Goal: Task Accomplishment & Management: Use online tool/utility

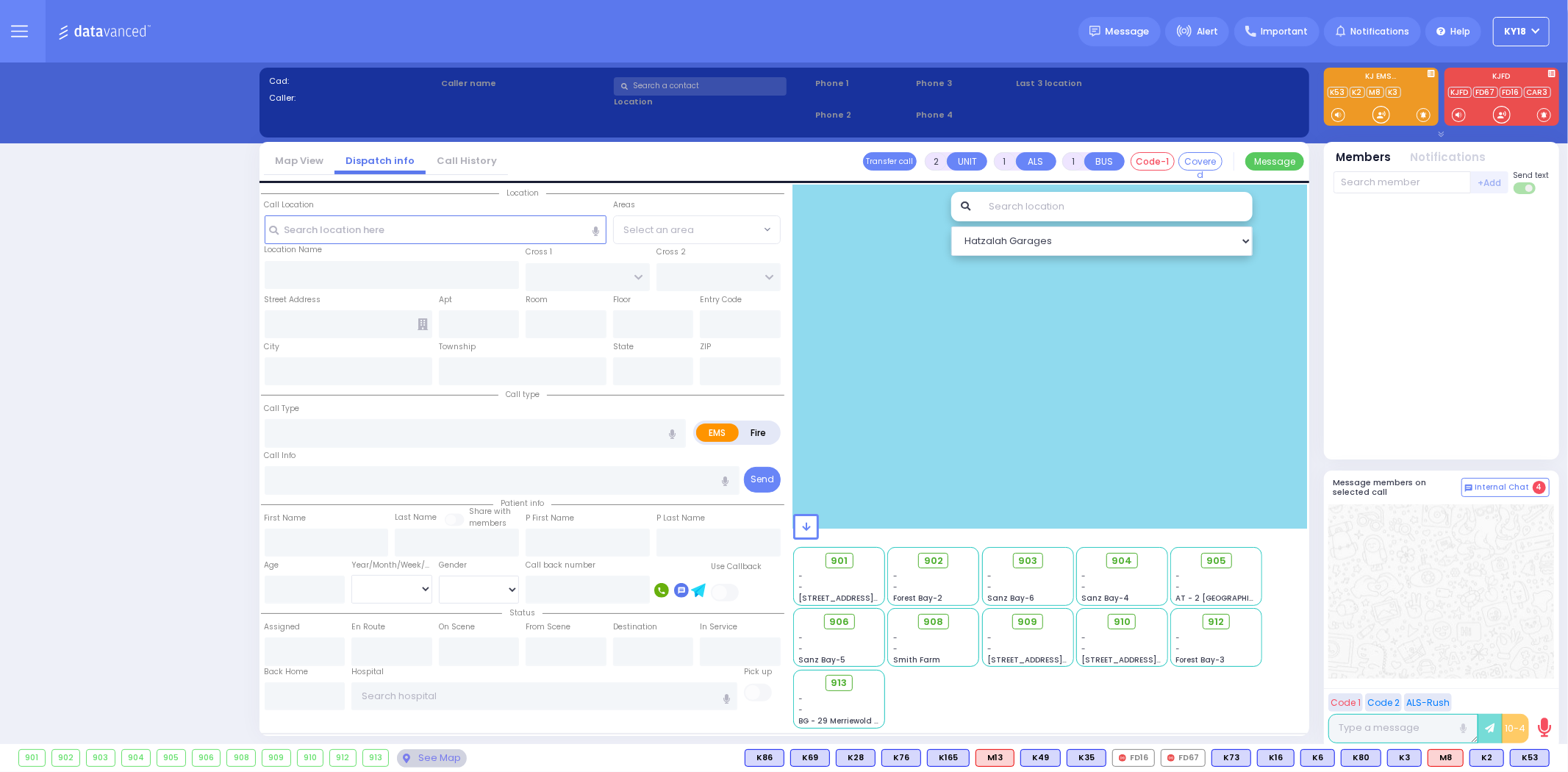
select select "4"
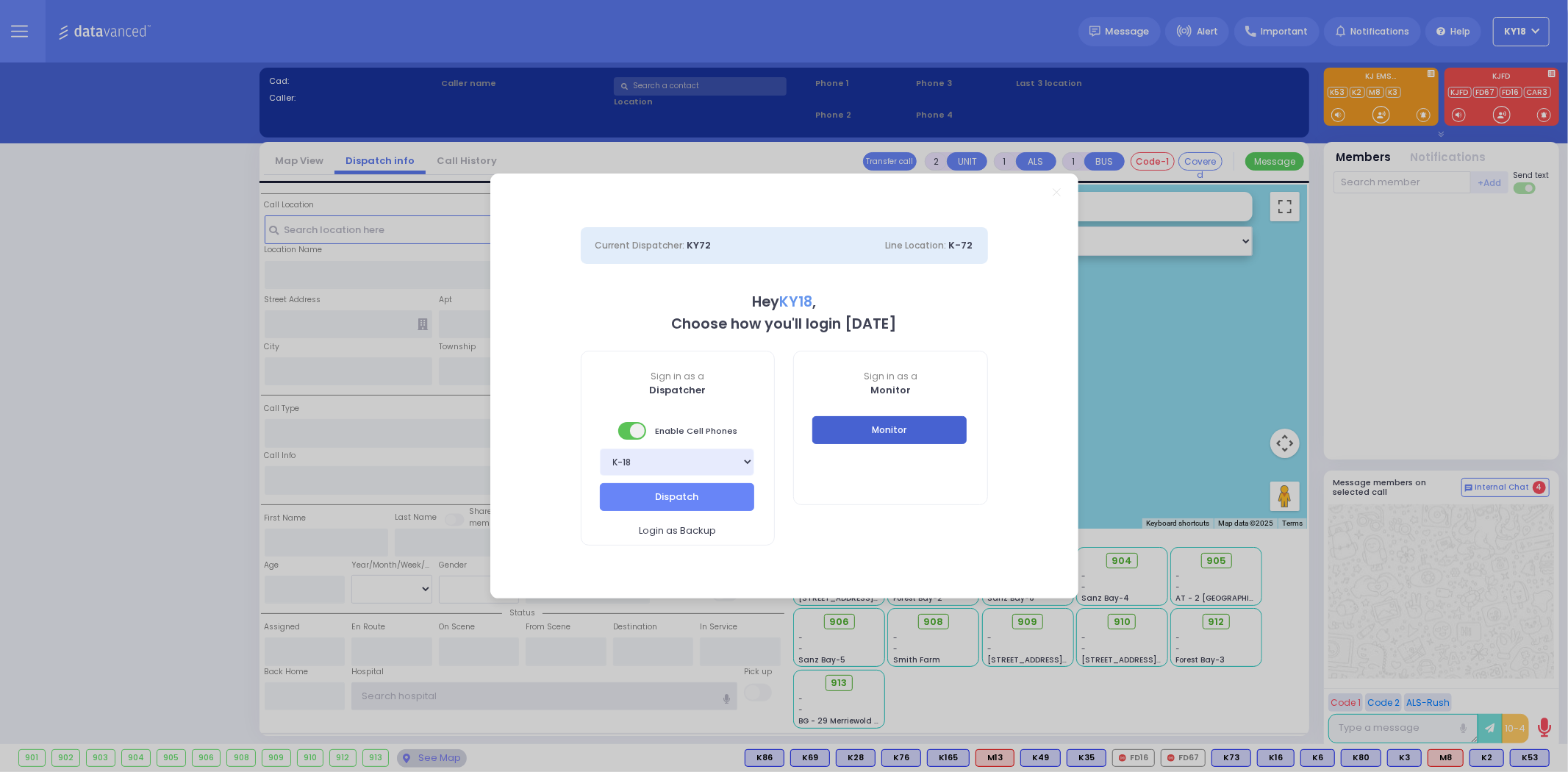
type input "ky18"
click at [949, 424] on button "Monitor" at bounding box center [889, 430] width 154 height 28
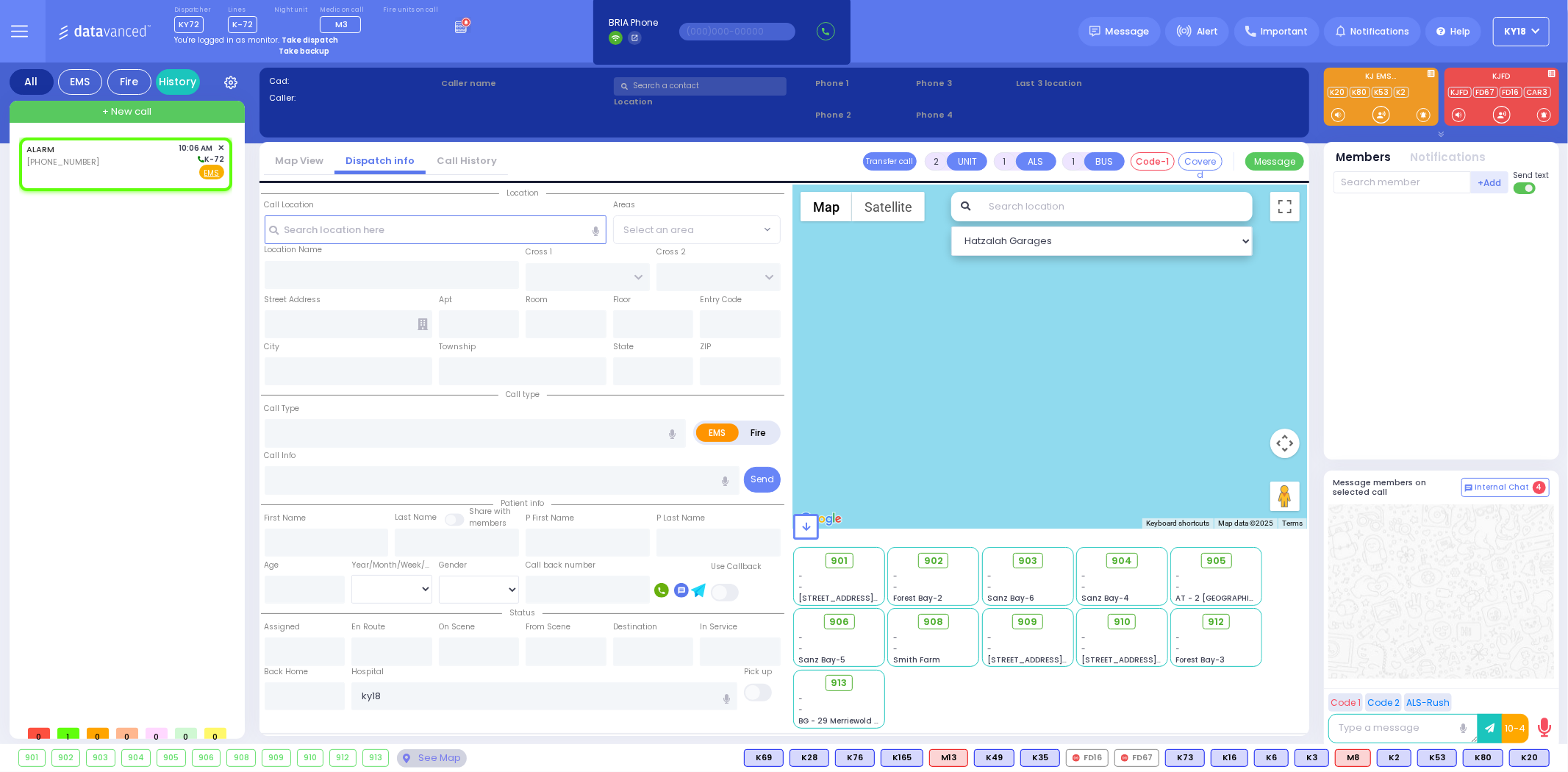
select select
radio input "true"
select select
type input "10:06"
select select "Hatzalah Garages"
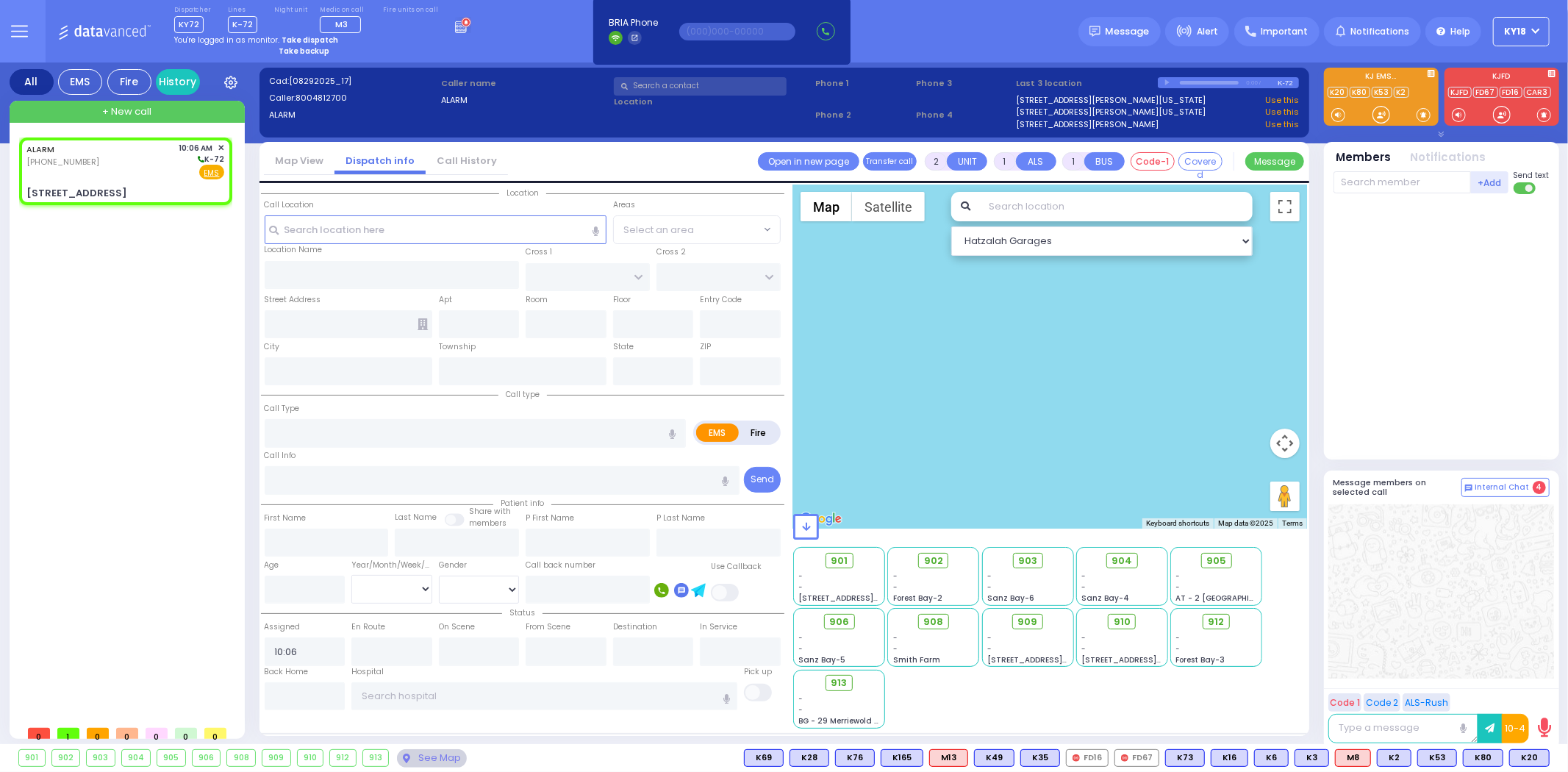
select select
radio input "true"
select select
select select "Hatzalah Garages"
type input "SCHUNNEMUNK RD"
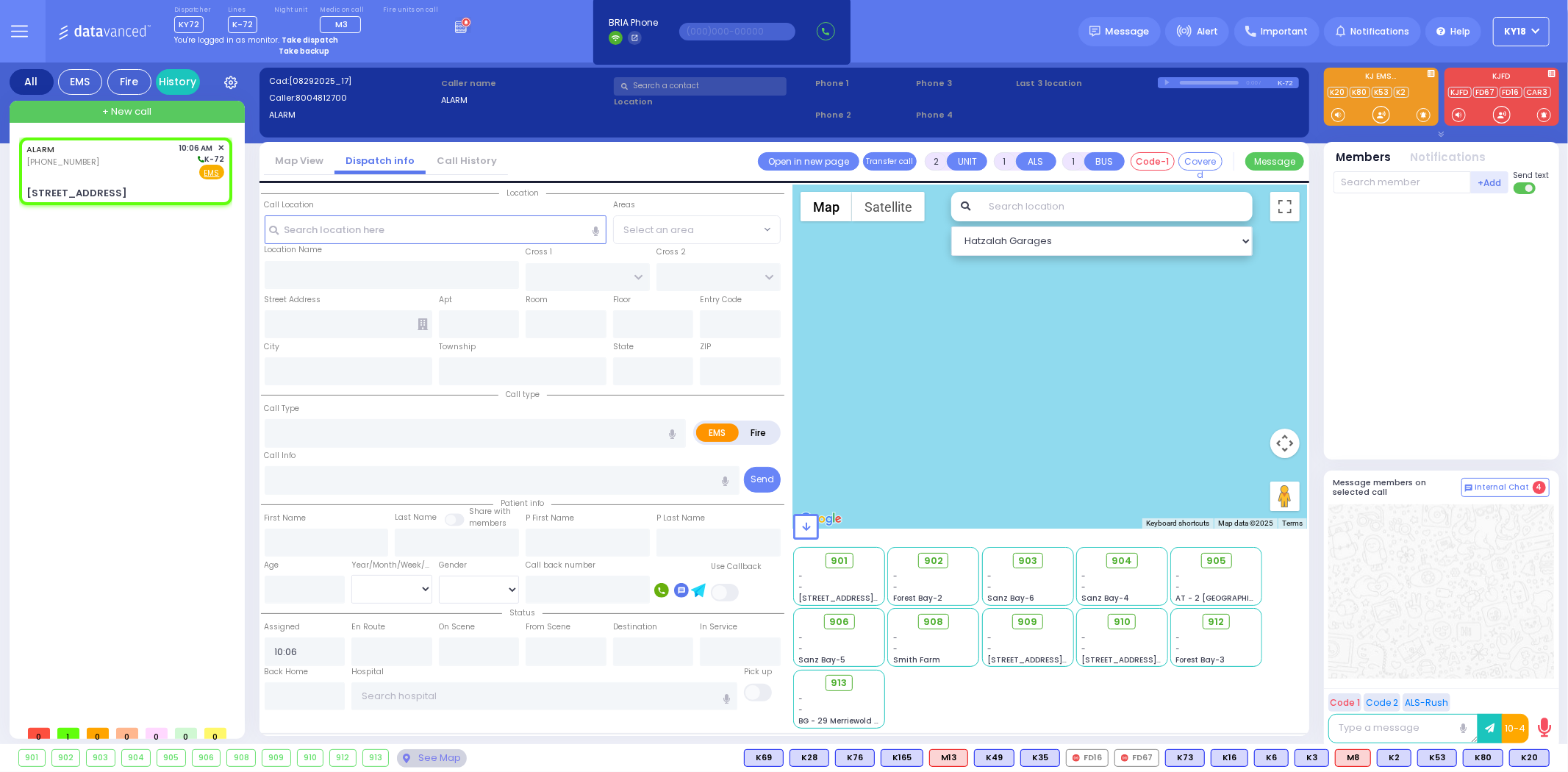
type input "[STREET_ADDRESS]"
type input "Monroe"
type input "[US_STATE]"
type input "10950"
select select "[GEOGRAPHIC_DATA]"
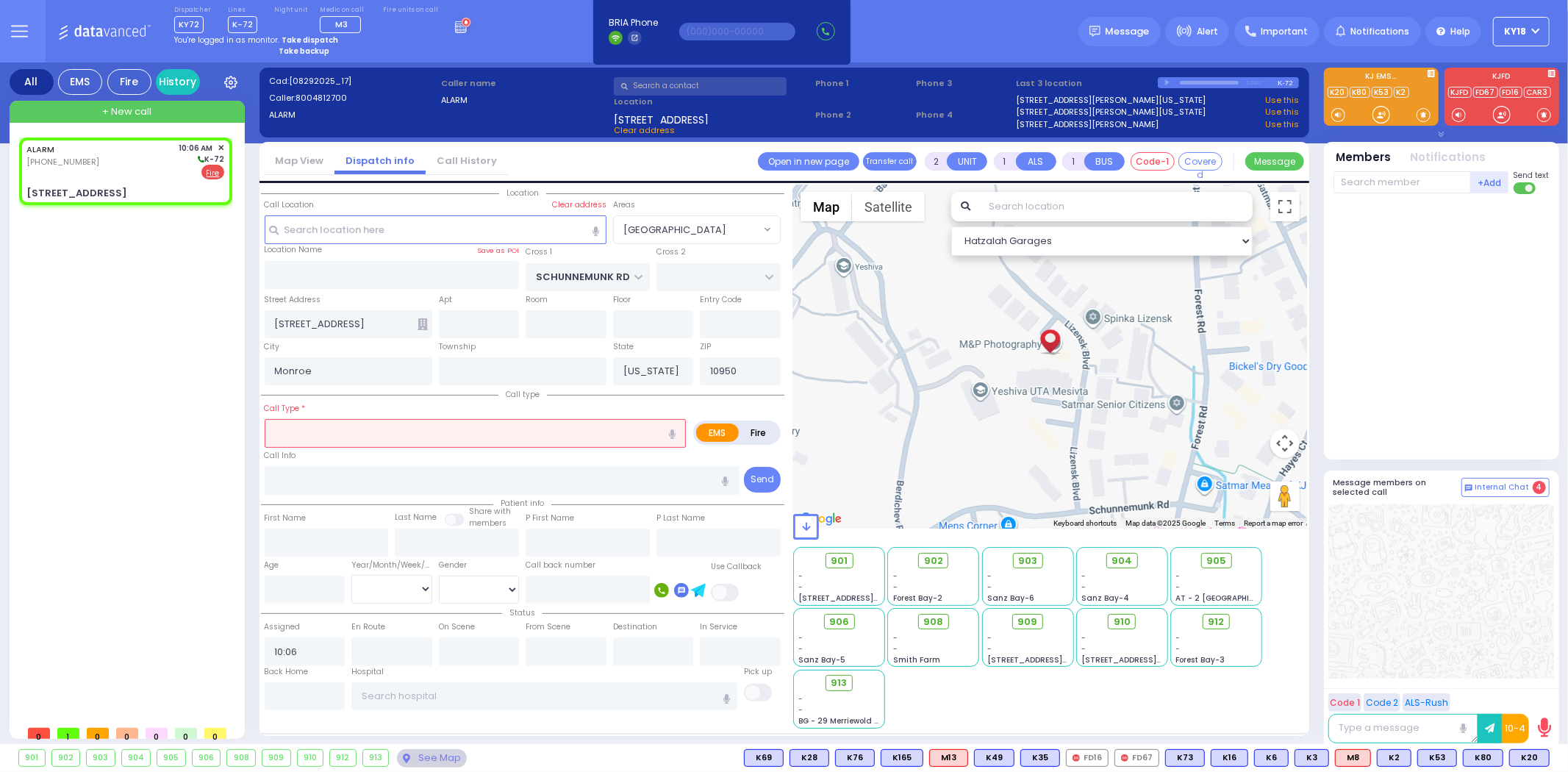
select select
radio input "false"
radio input "true"
select select
select select "Hatzalah Garages"
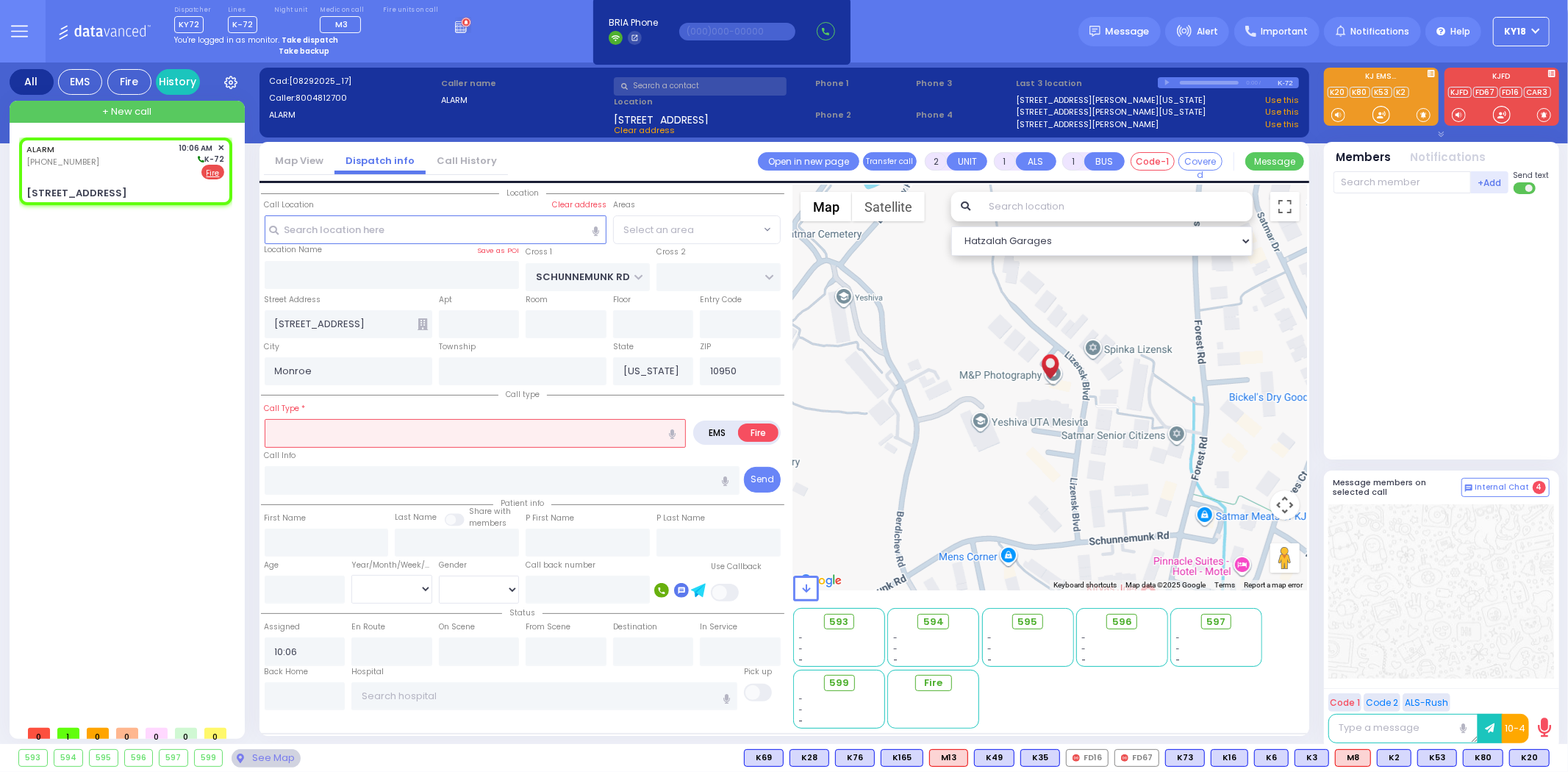
select select "[GEOGRAPHIC_DATA]"
select select
type input "c"
radio input "true"
select select
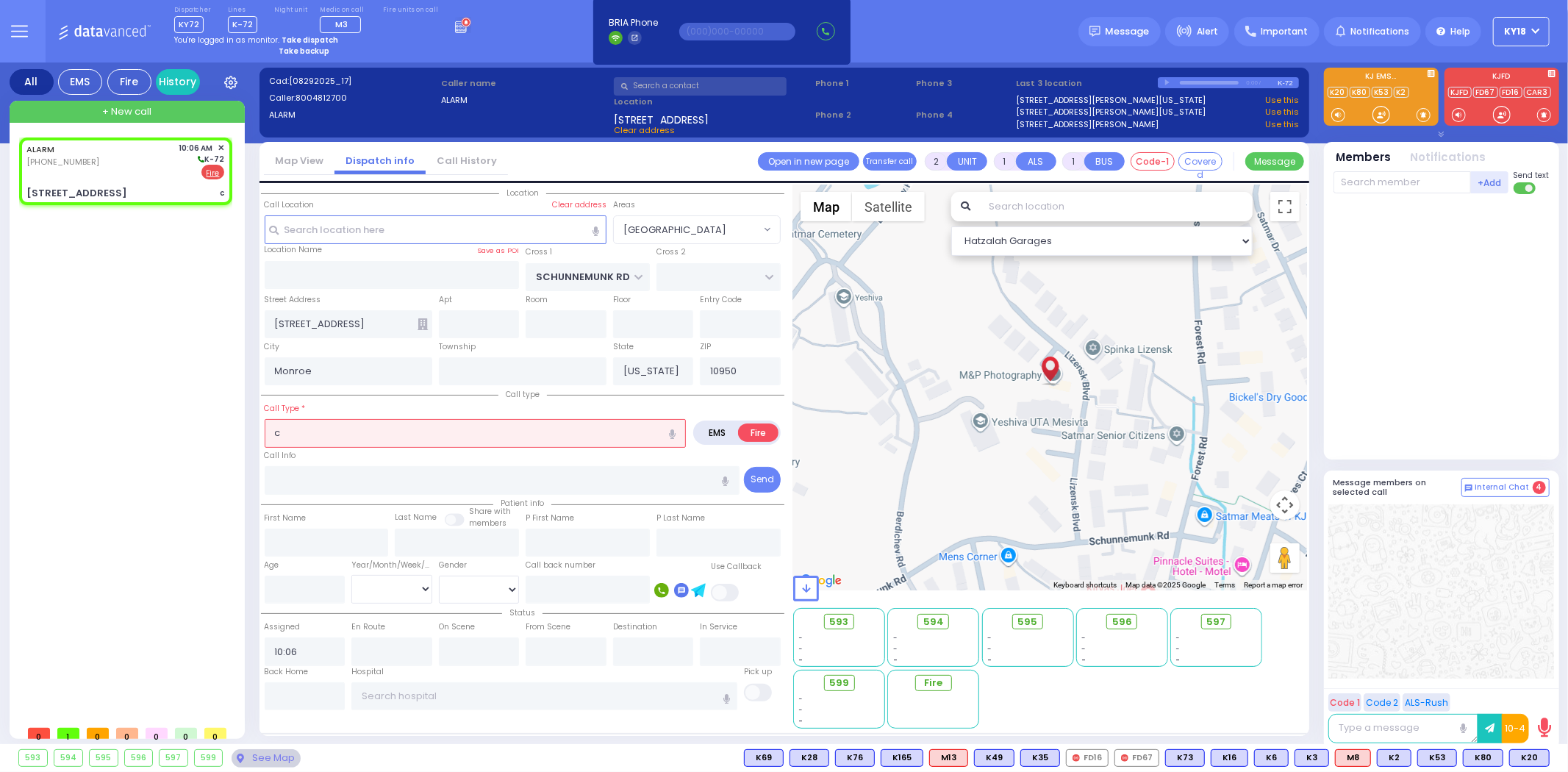
select select "Hatzalah Garages"
select select "[GEOGRAPHIC_DATA]"
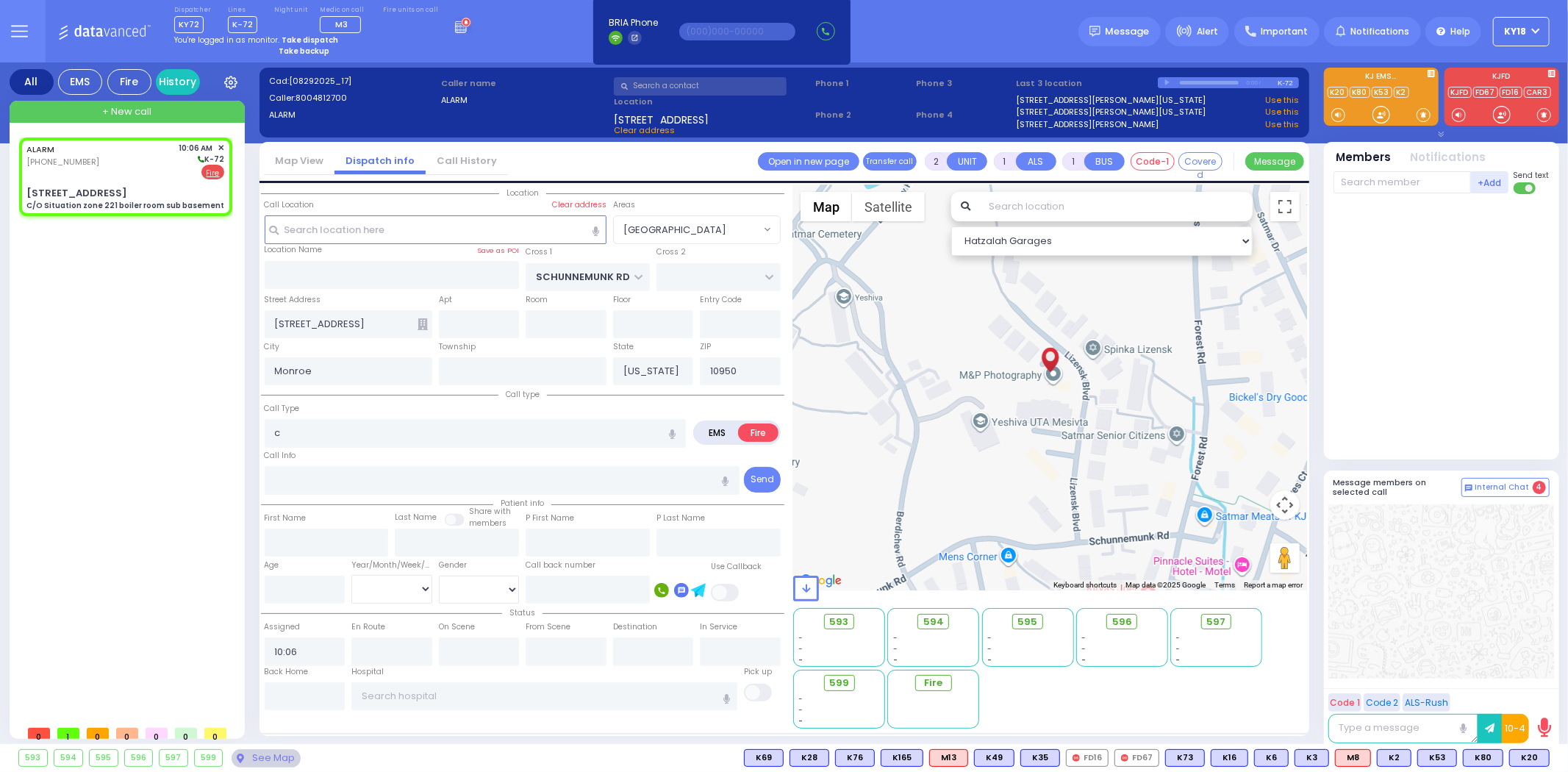
select select
type input "C/O Situation zone 221 boiler room sub basement"
radio input "true"
select select
select select "Hatzalah Garages"
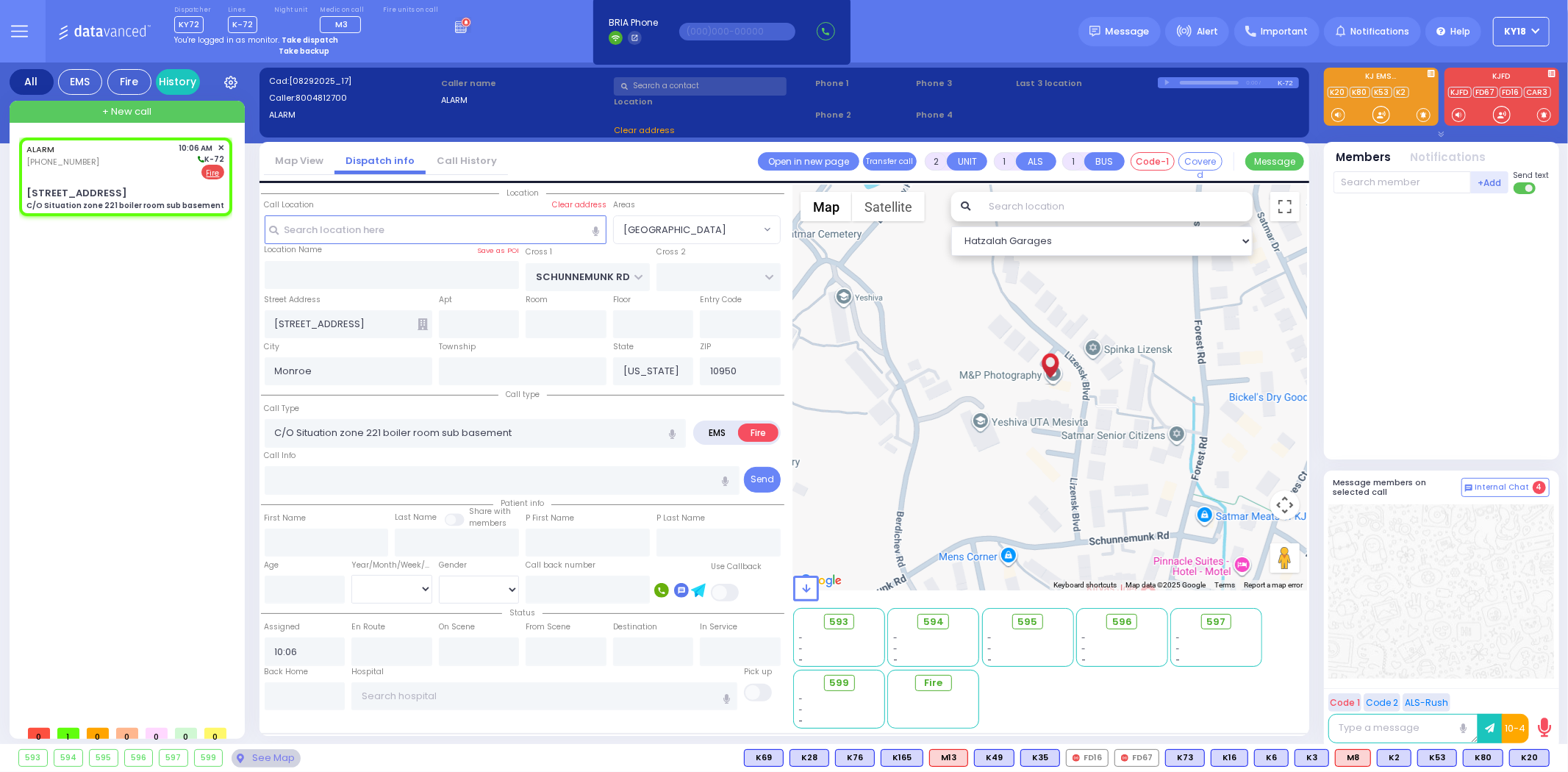
select select "[GEOGRAPHIC_DATA]"
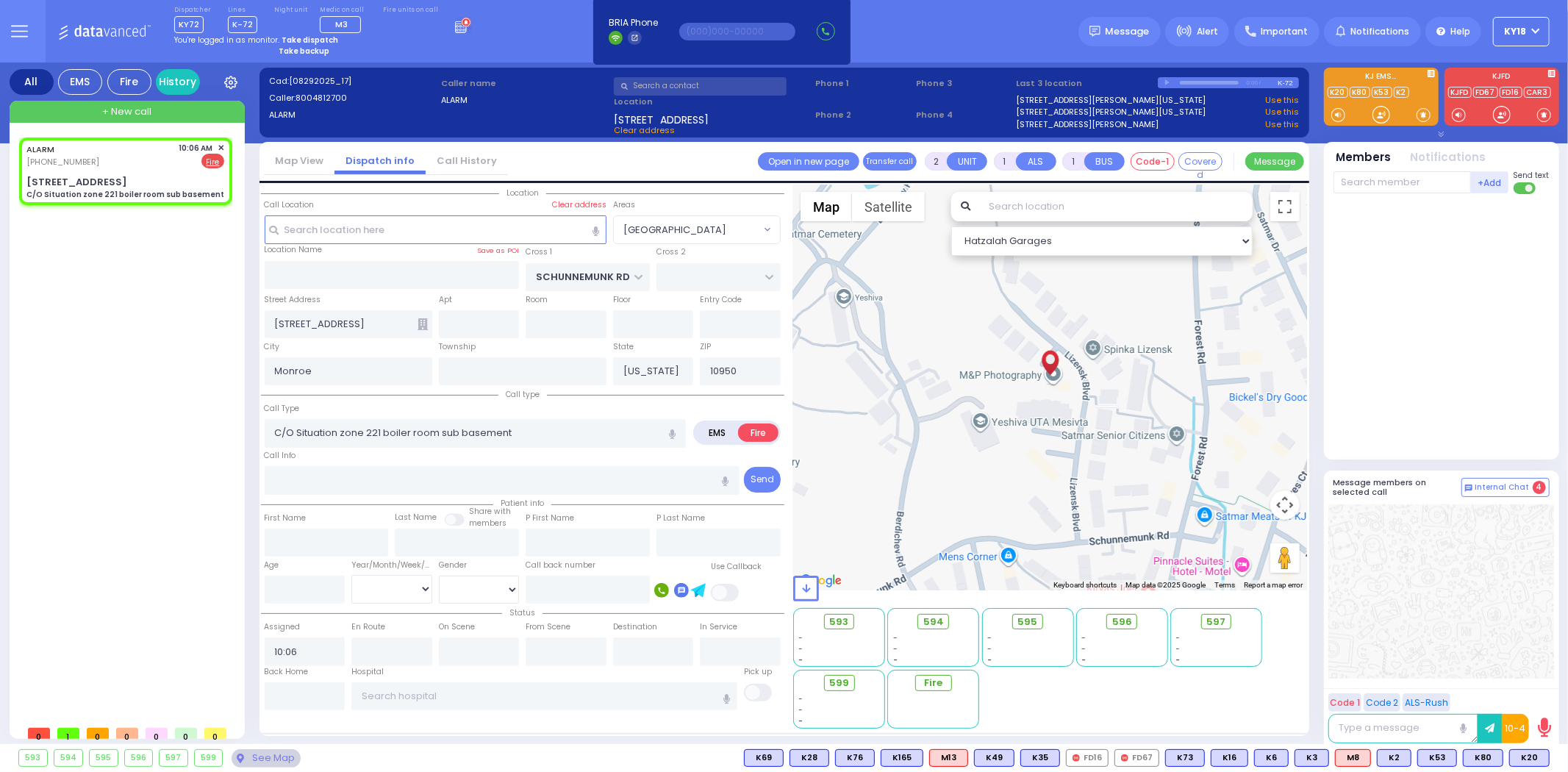
select select
radio input "true"
select select
select select "Hatzalah Garages"
select select "[GEOGRAPHIC_DATA]"
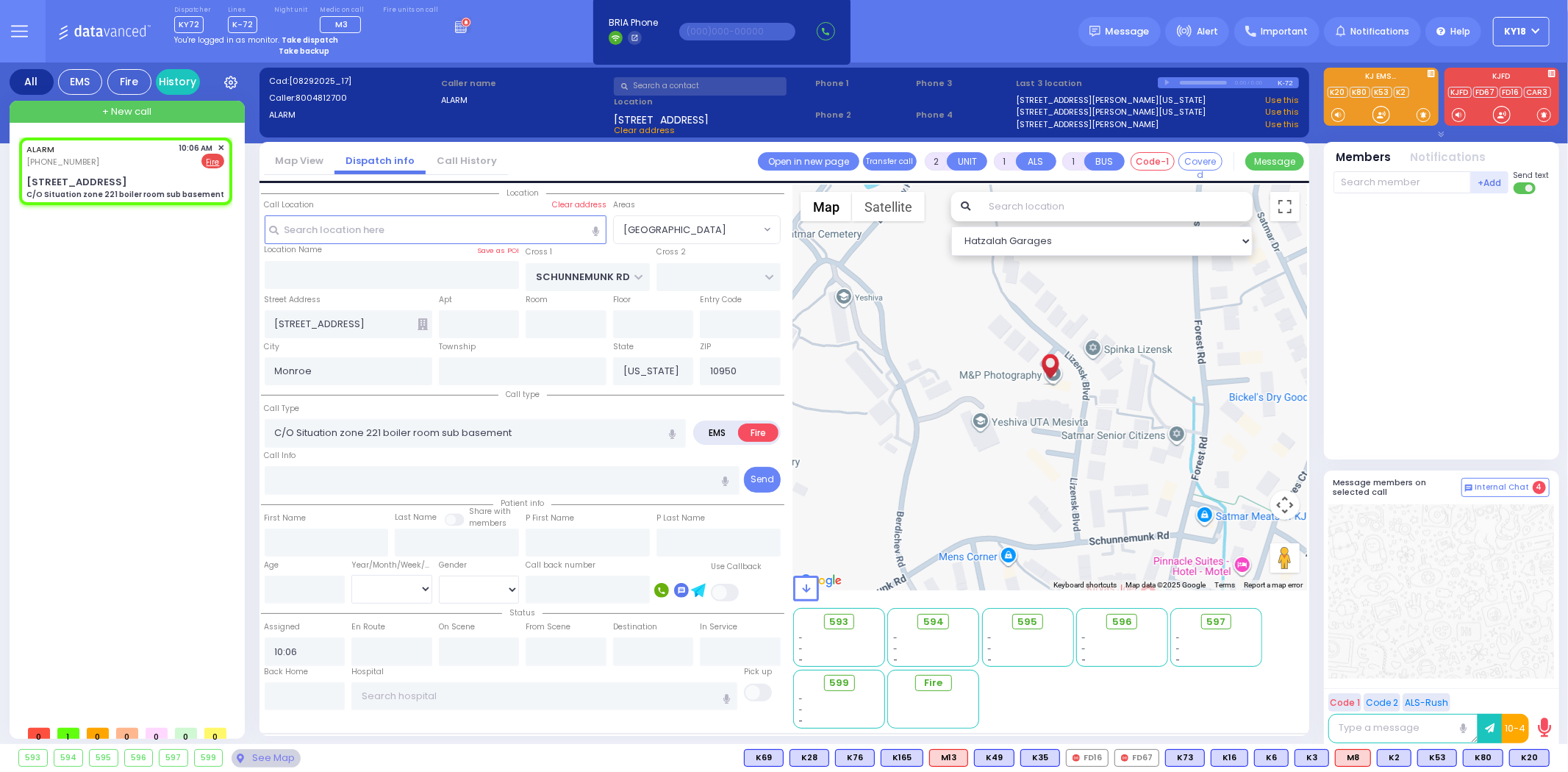
select select
radio input "true"
select select
select select "Hatzalah Garages"
select select
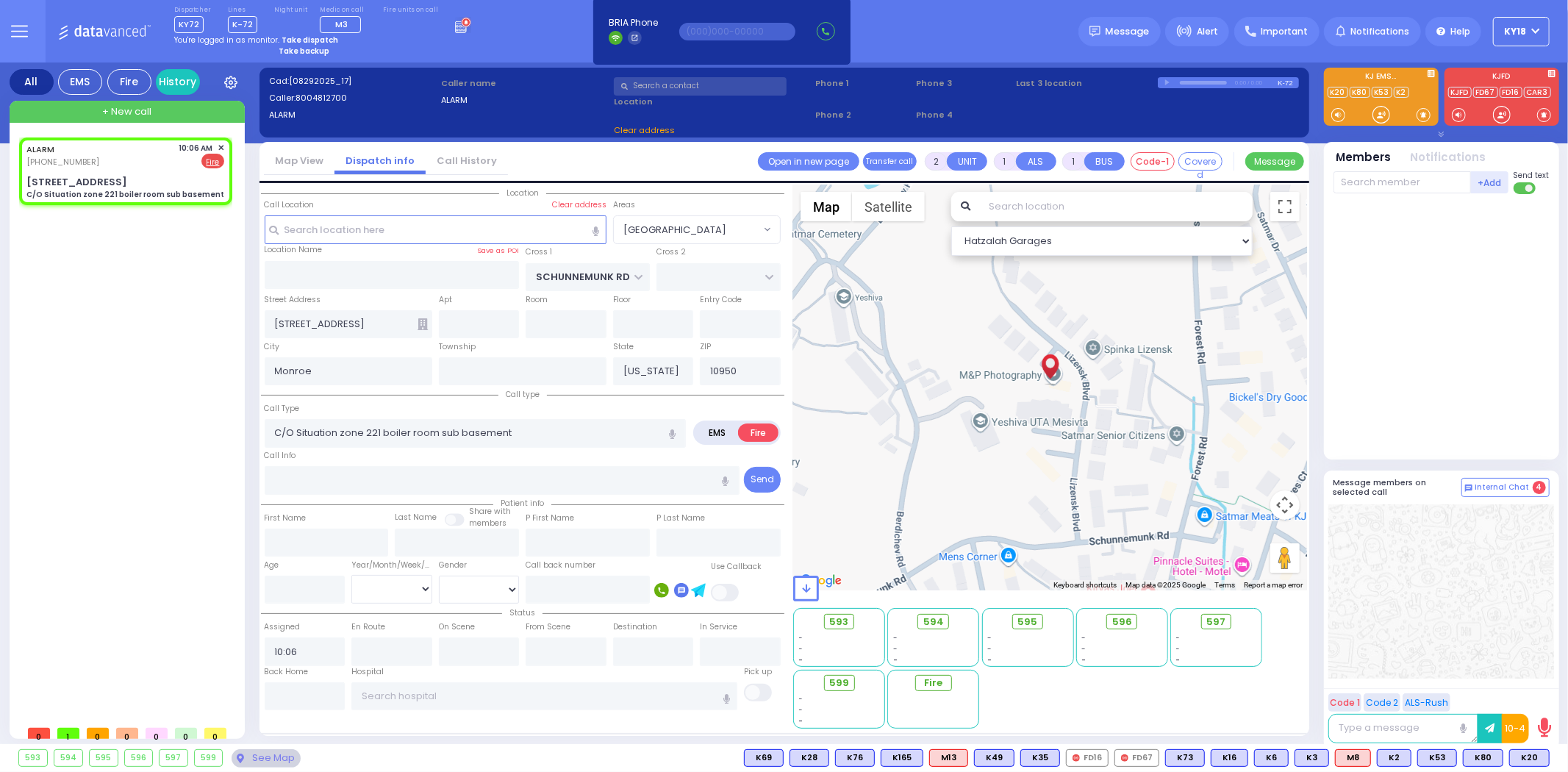
radio input "true"
select select
select select "[GEOGRAPHIC_DATA]"
select select "Hatzalah Garages"
select select "[GEOGRAPHIC_DATA]"
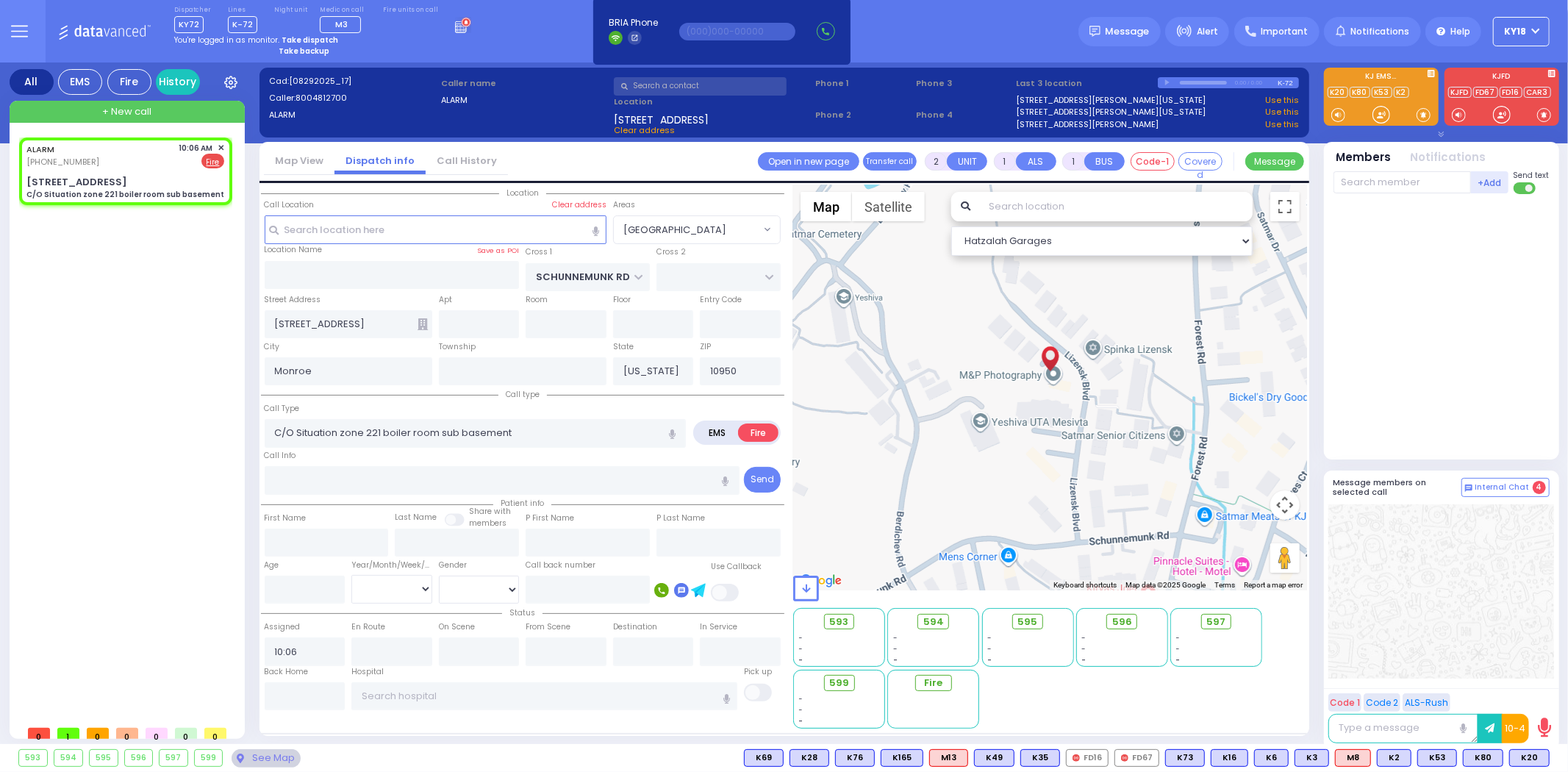
select select
radio input "true"
select select
select select "Hatzalah Garages"
select select "[GEOGRAPHIC_DATA]"
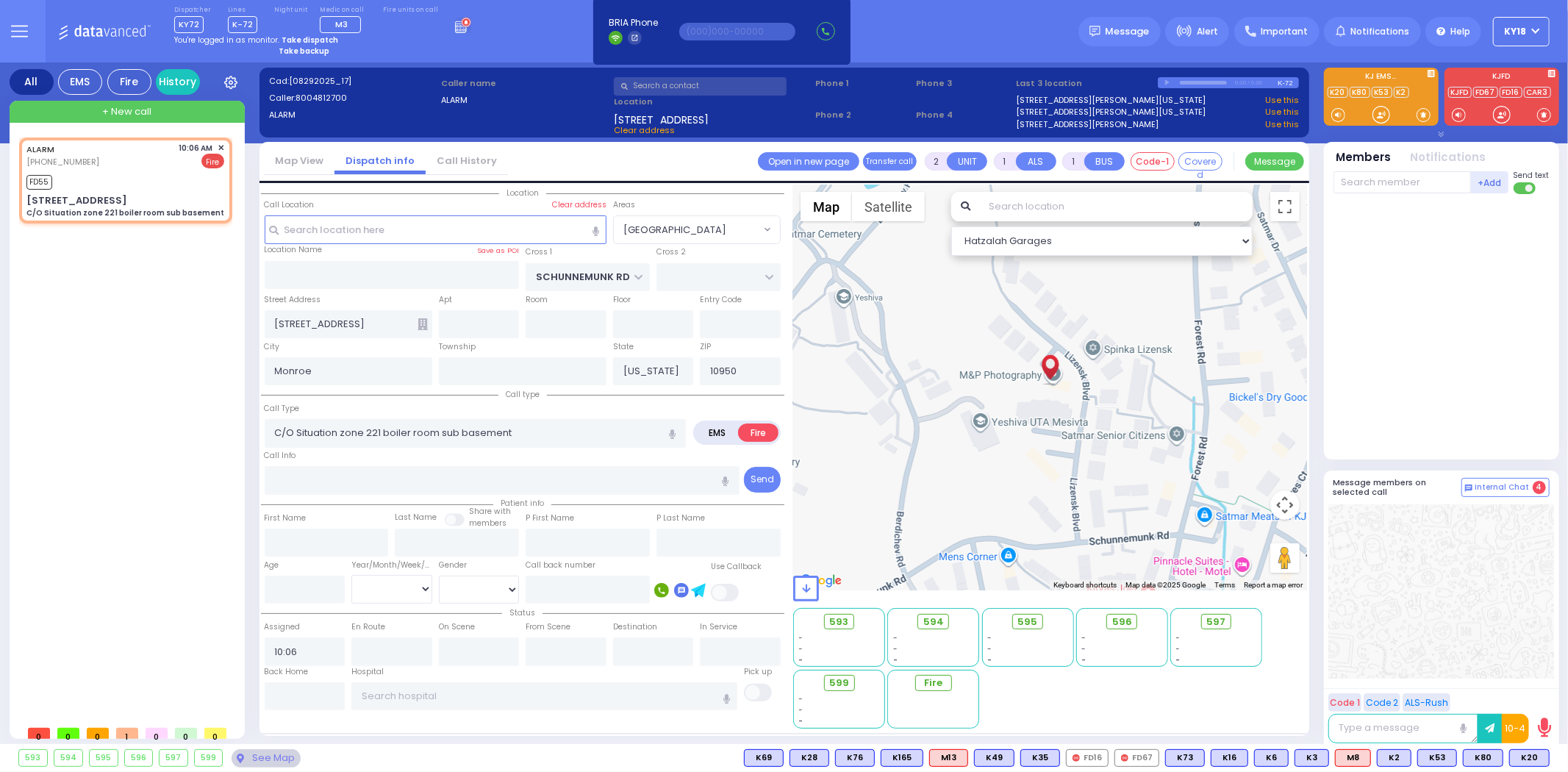
select select
radio input "true"
select select
type input "10:08"
select select "Hatzalah Garages"
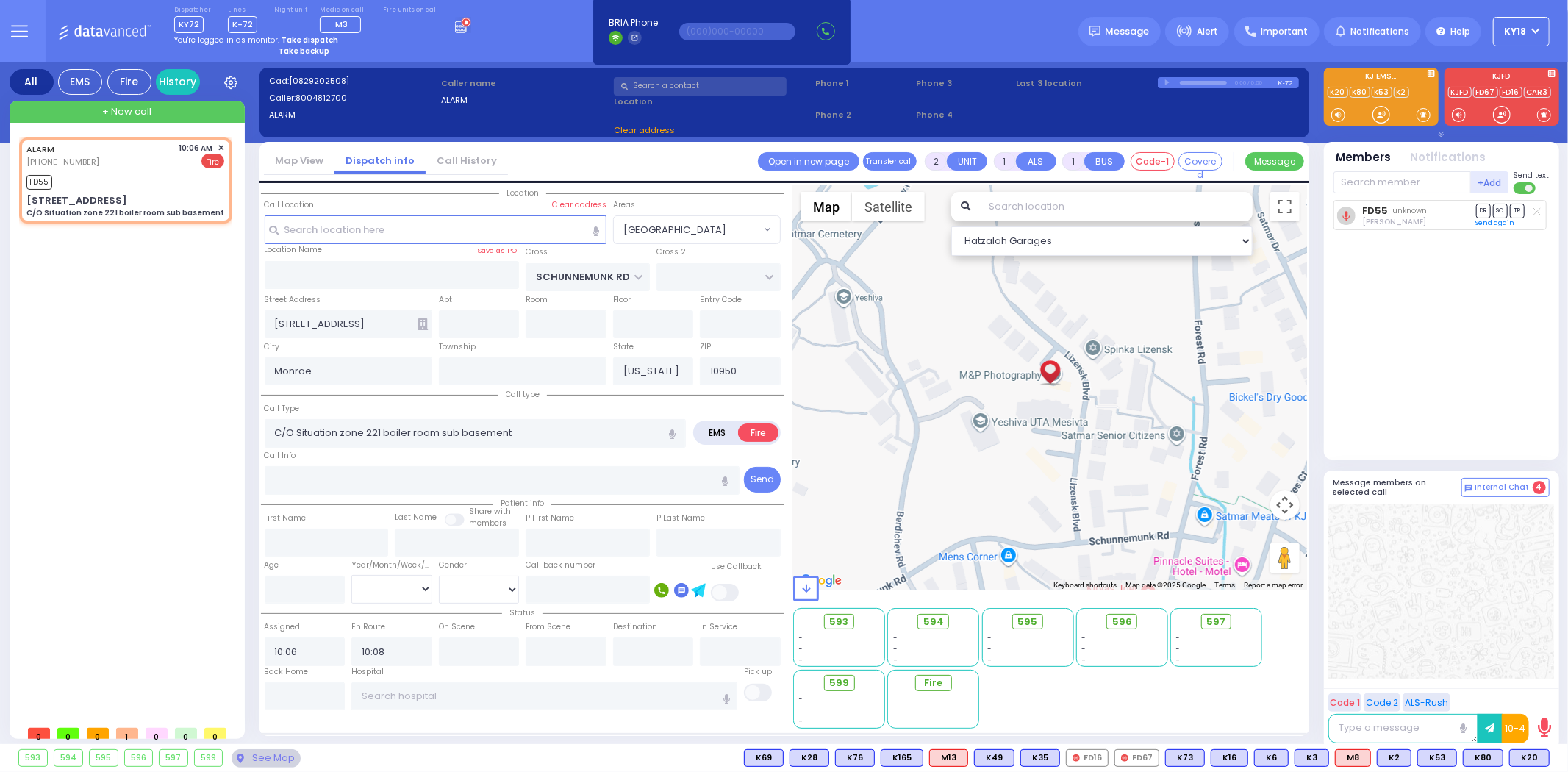
select select "[GEOGRAPHIC_DATA]"
select select
radio input "true"
select select
select select "Hatzalah Garages"
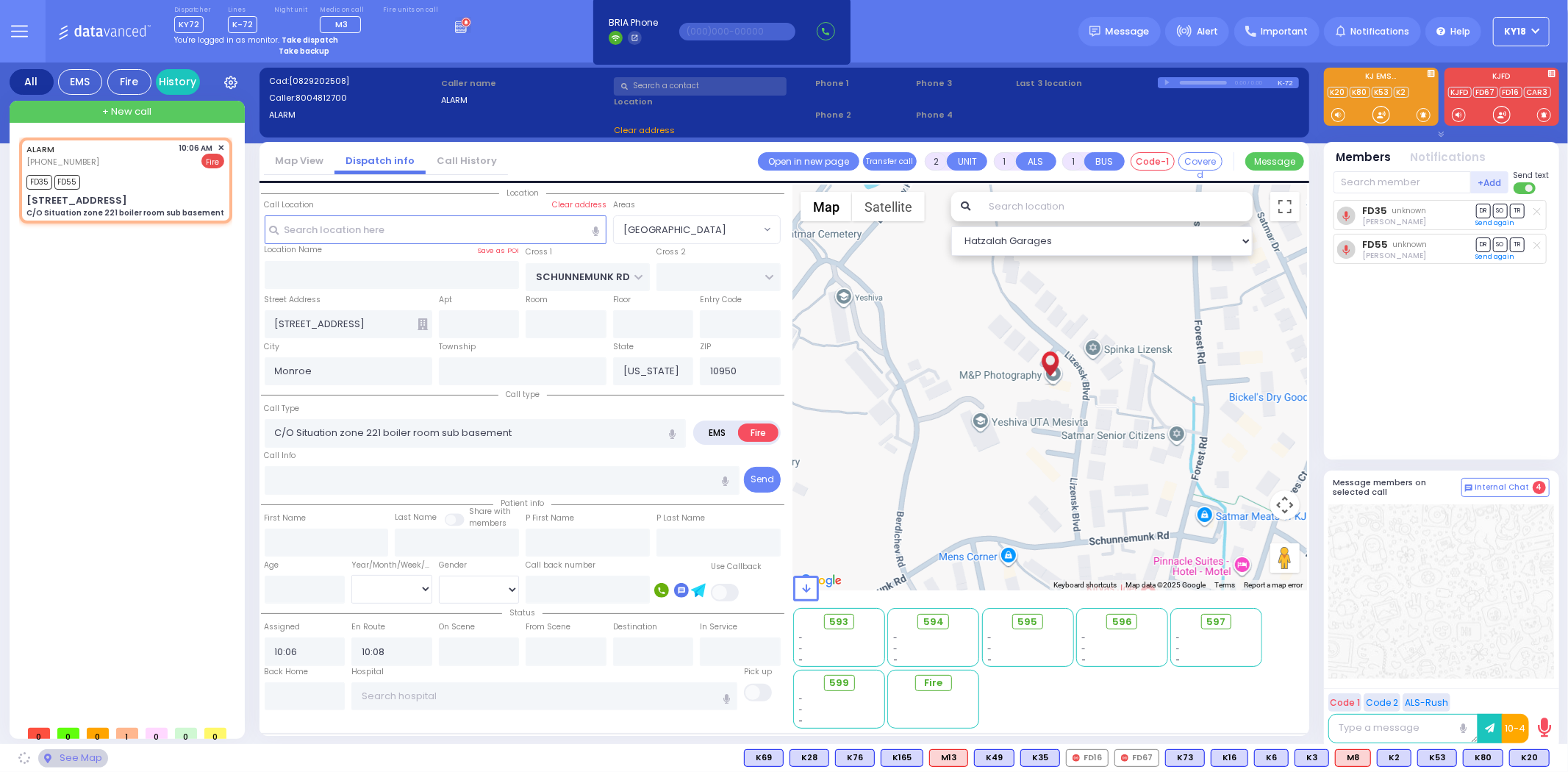
select select "[GEOGRAPHIC_DATA]"
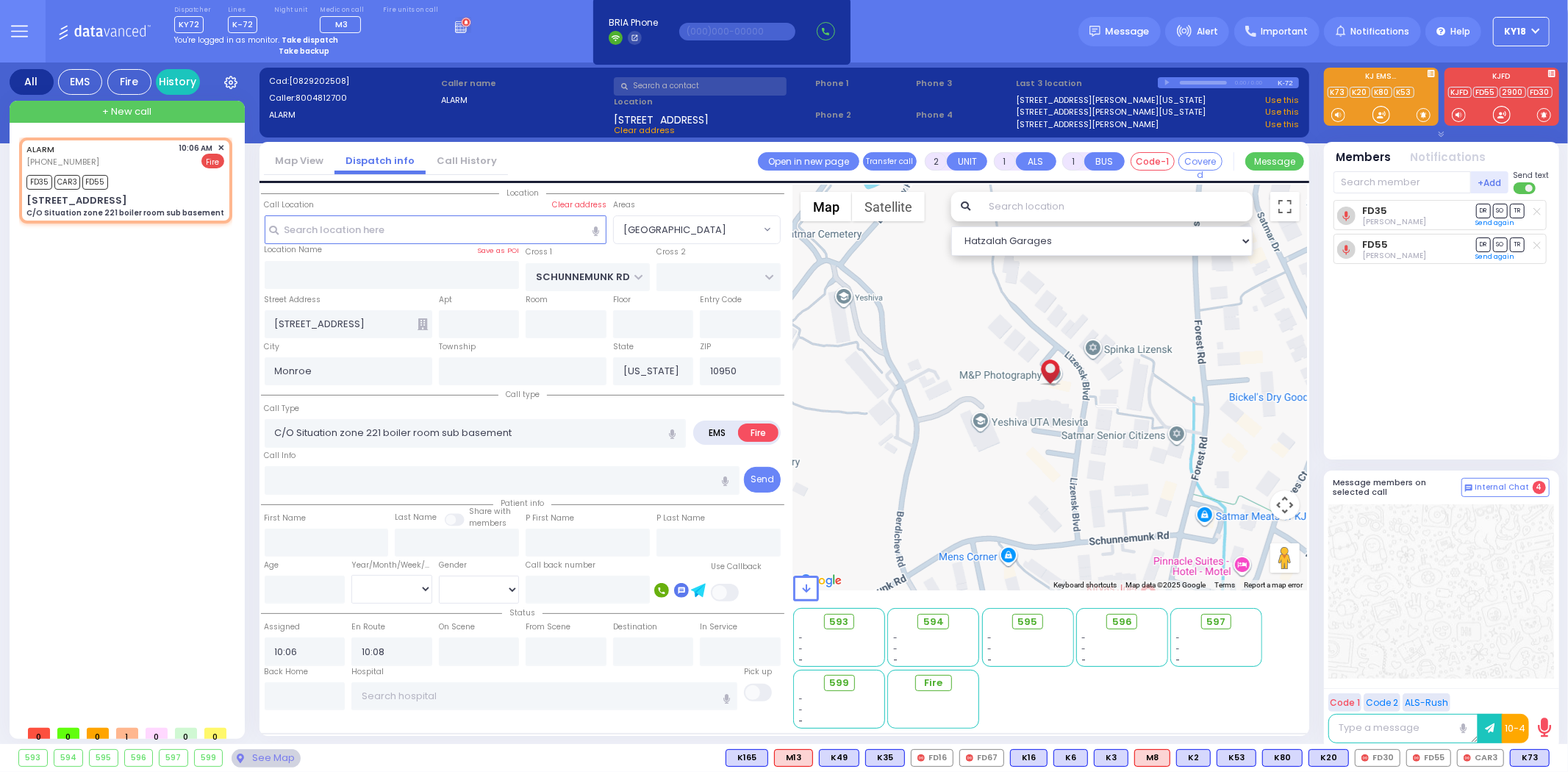
select select
radio input "true"
select select
select select "Hatzalah Garages"
select select "[GEOGRAPHIC_DATA]"
